Goal: Find specific page/section: Find specific page/section

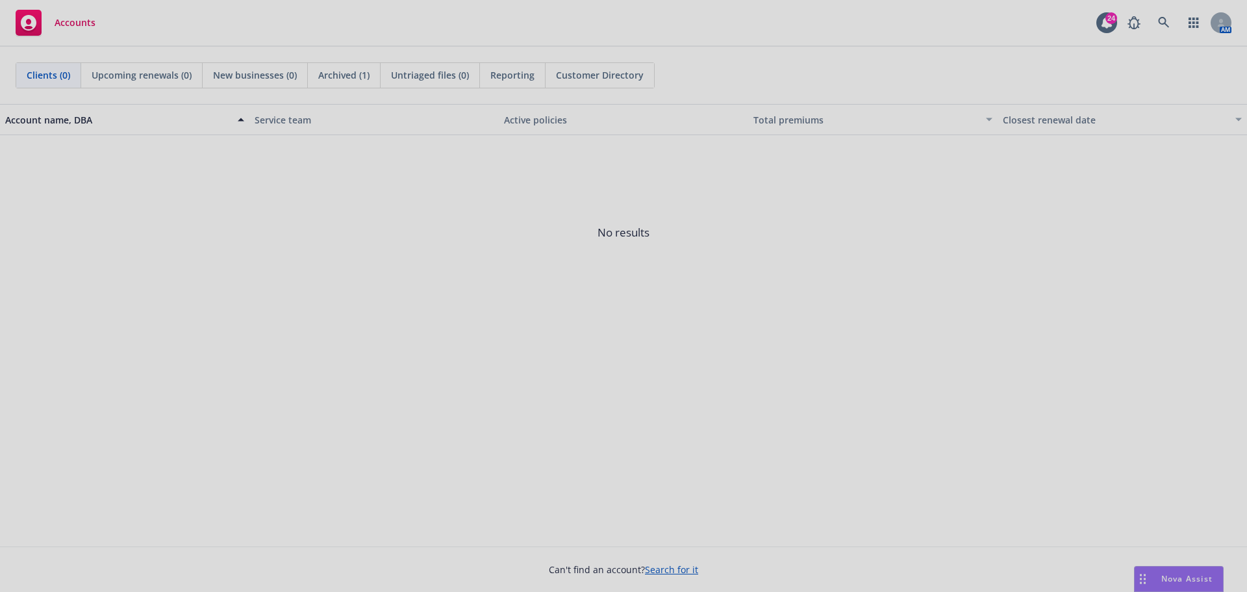
click at [1157, 20] on div at bounding box center [623, 296] width 1247 height 592
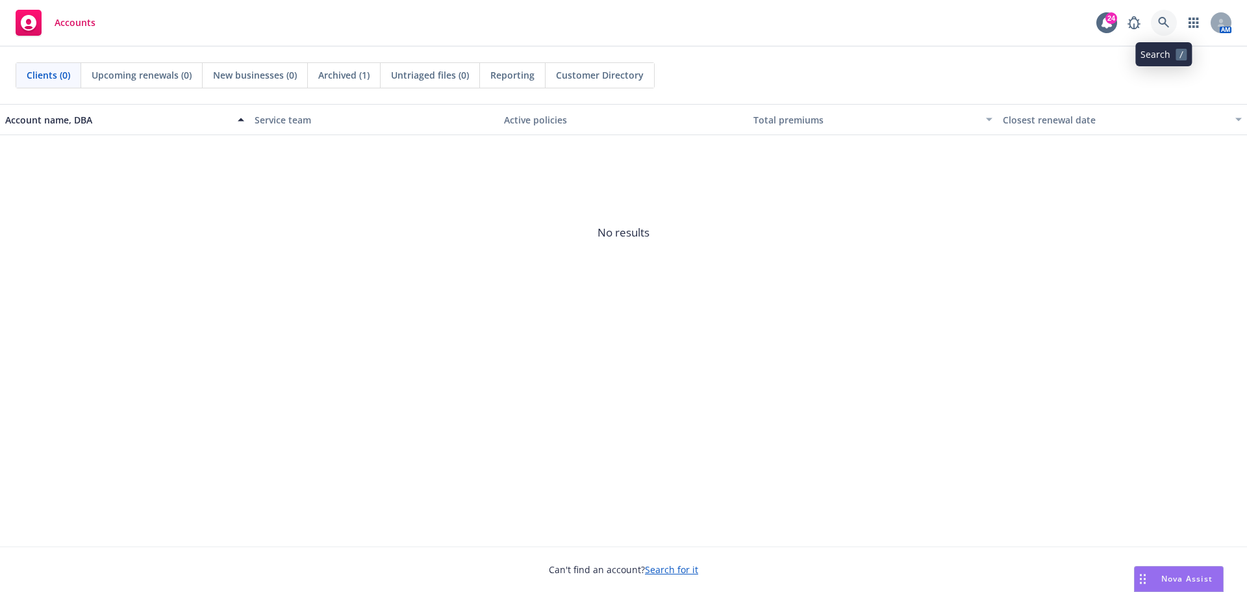
click at [1162, 21] on icon at bounding box center [1164, 23] width 12 height 12
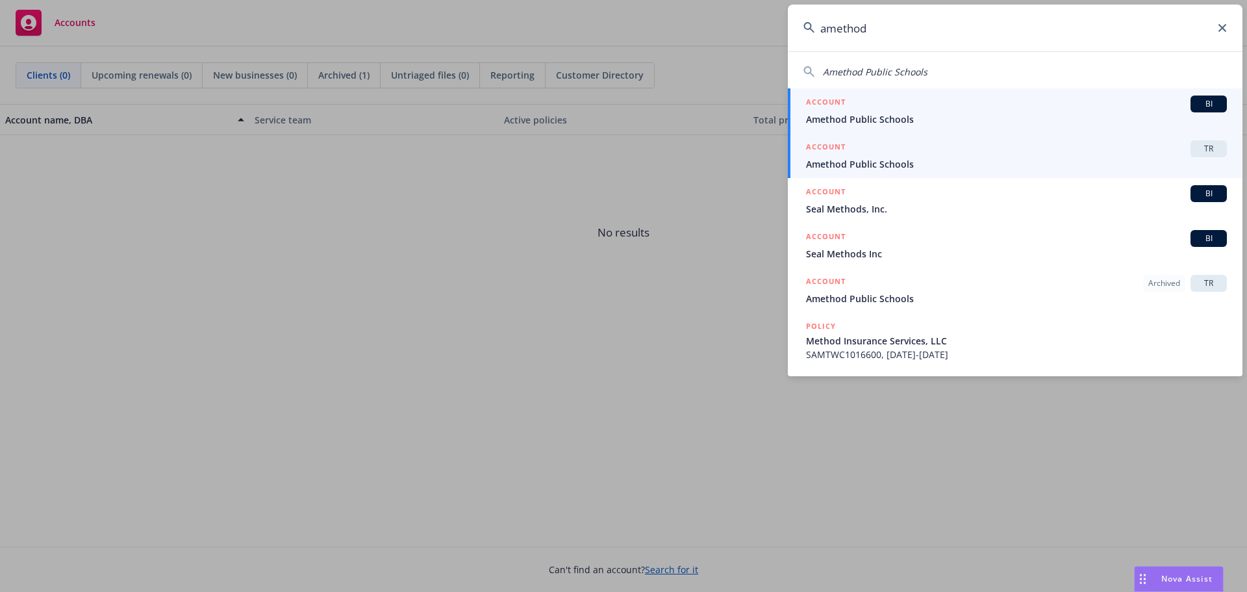
type input "amethod"
click at [968, 157] on span "Amethod Public Schools" at bounding box center [1016, 164] width 421 height 14
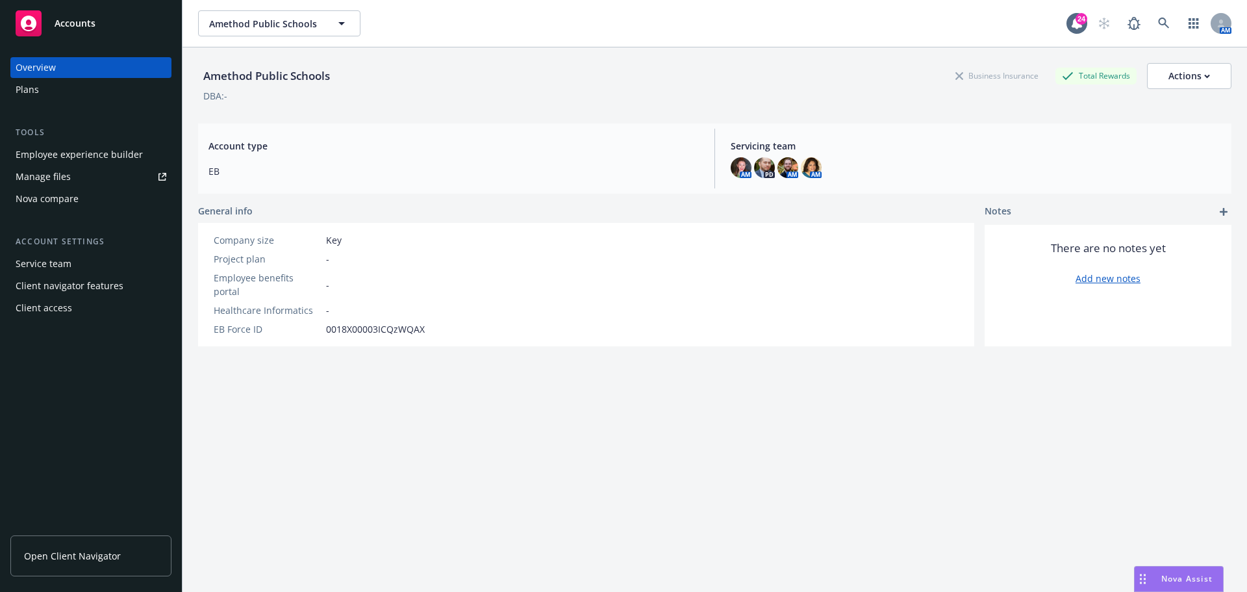
click at [59, 310] on div "Client access" at bounding box center [44, 307] width 56 height 21
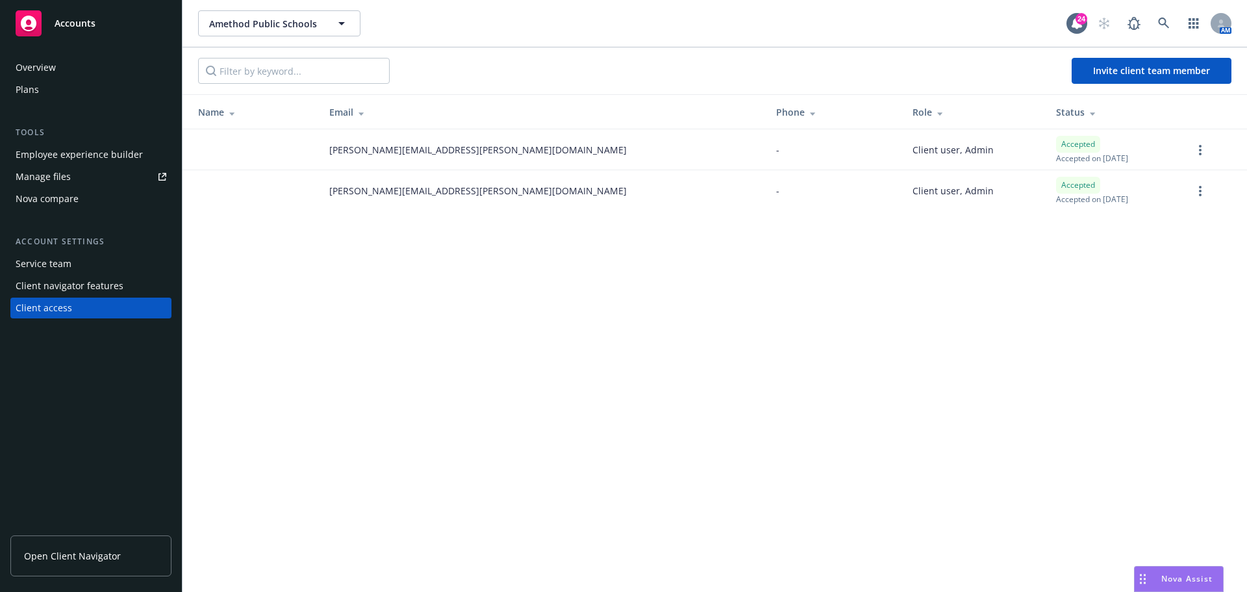
click at [60, 262] on div "Service team" at bounding box center [44, 263] width 56 height 21
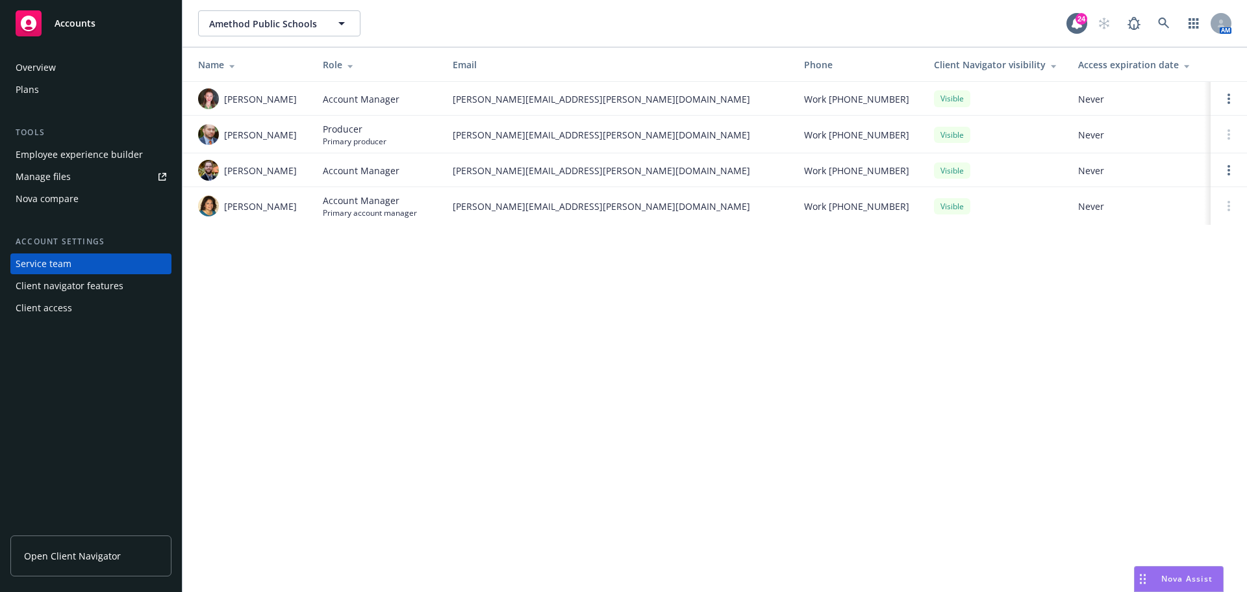
click at [62, 180] on div "Manage files" at bounding box center [43, 176] width 55 height 21
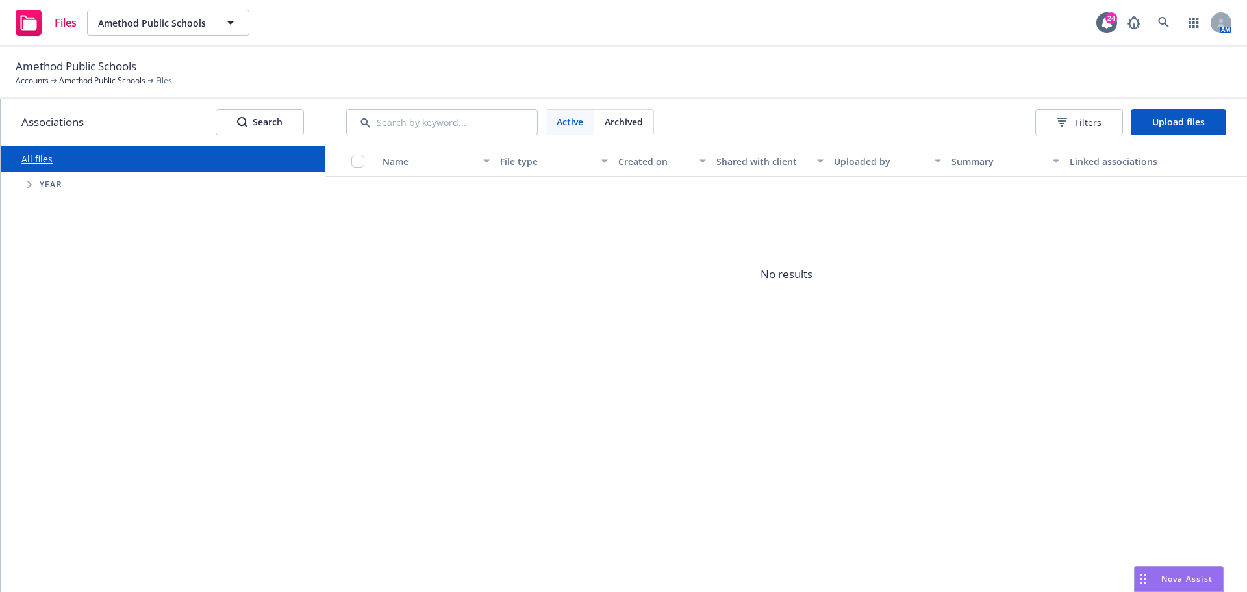
click at [58, 183] on span "Year" at bounding box center [51, 185] width 23 height 8
click at [26, 187] on span "Tree Example" at bounding box center [29, 184] width 21 height 21
click at [64, 364] on input "Tree Example" at bounding box center [62, 362] width 13 height 13
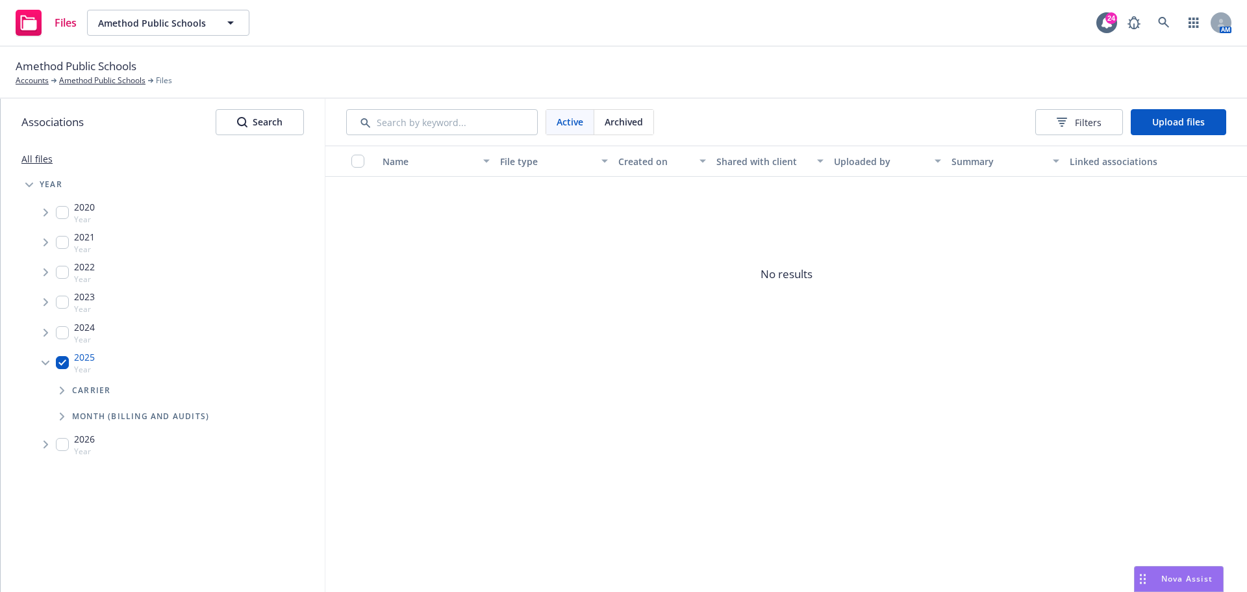
click at [61, 394] on icon "Tree Example" at bounding box center [62, 390] width 5 height 8
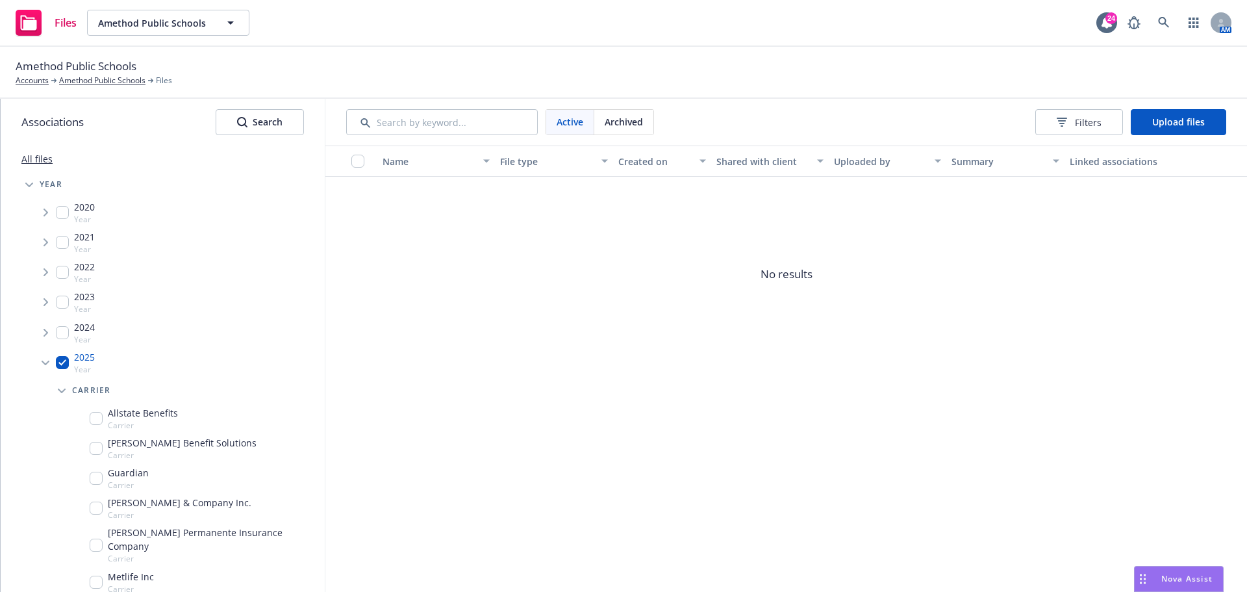
scroll to position [137, 0]
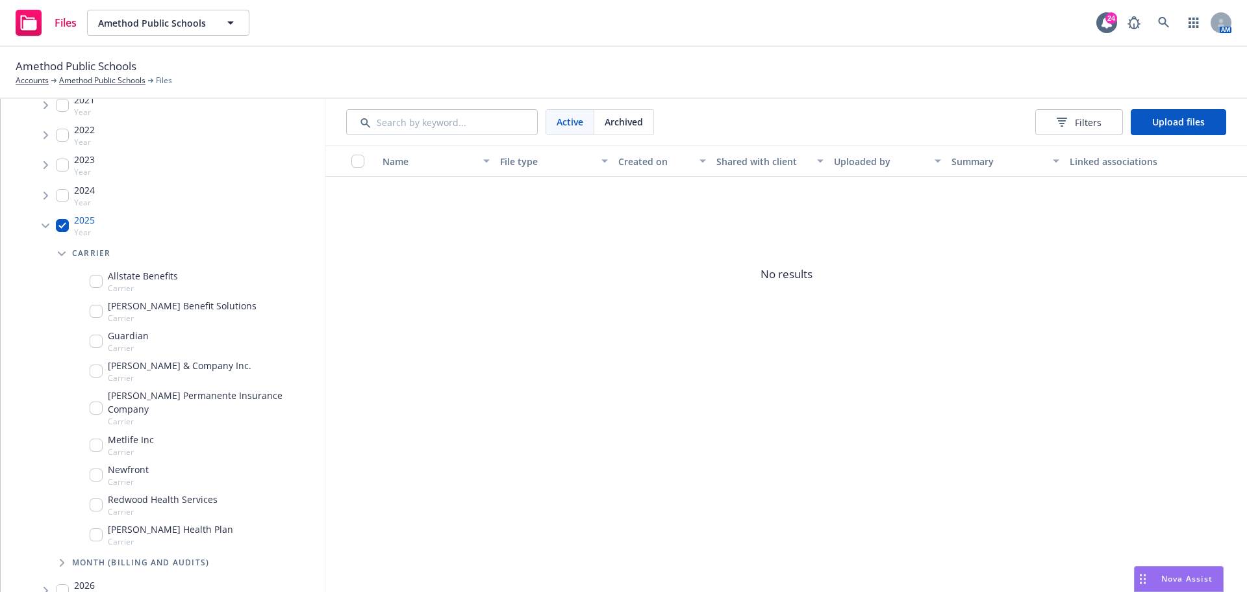
click at [103, 464] on div "Newfront Carrier" at bounding box center [119, 474] width 59 height 25
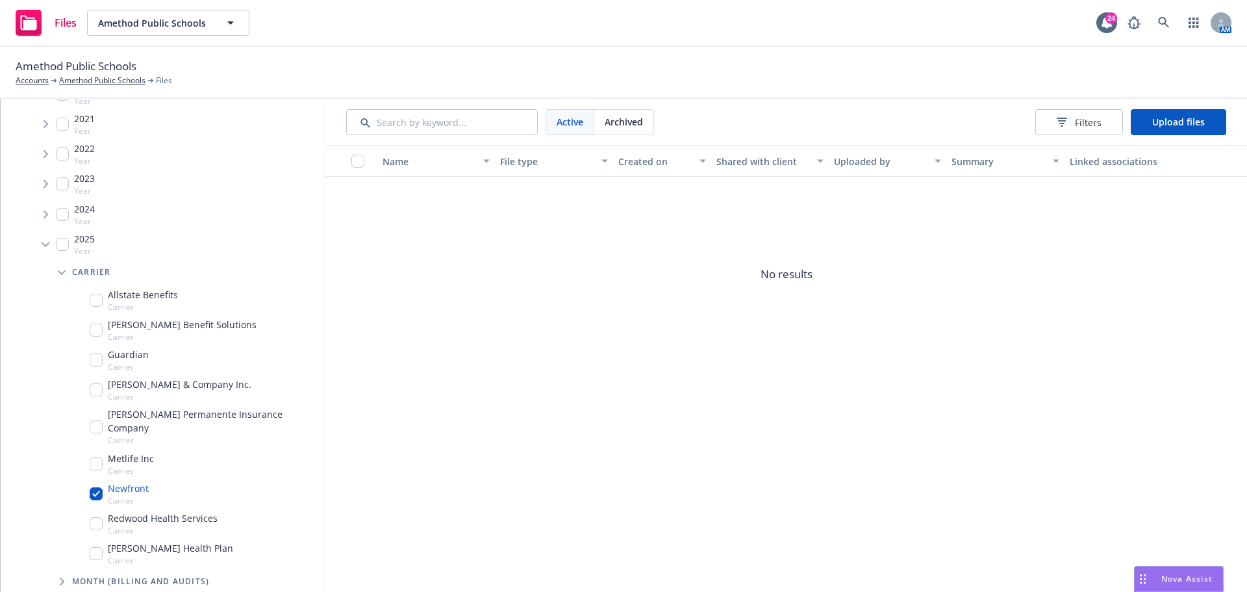
scroll to position [137, 0]
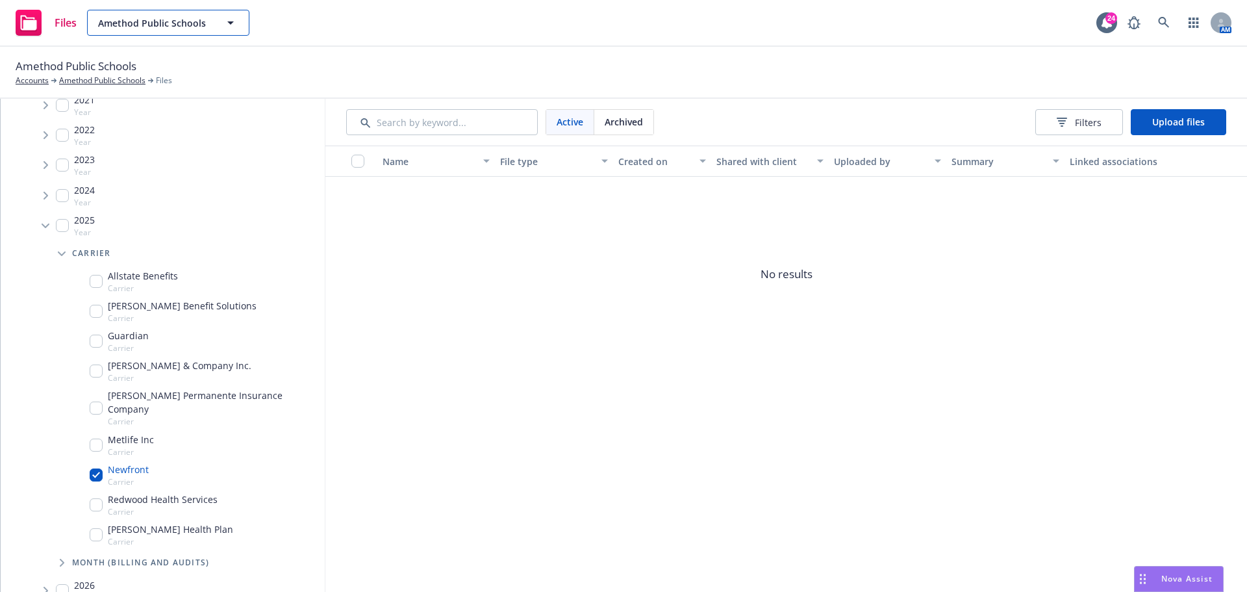
click at [228, 23] on div "Amethod Public Schools" at bounding box center [168, 23] width 162 height 26
click at [145, 397] on span "Kaiser Permanente Insurance Company" at bounding box center [214, 401] width 212 height 27
